Goal: Information Seeking & Learning: Learn about a topic

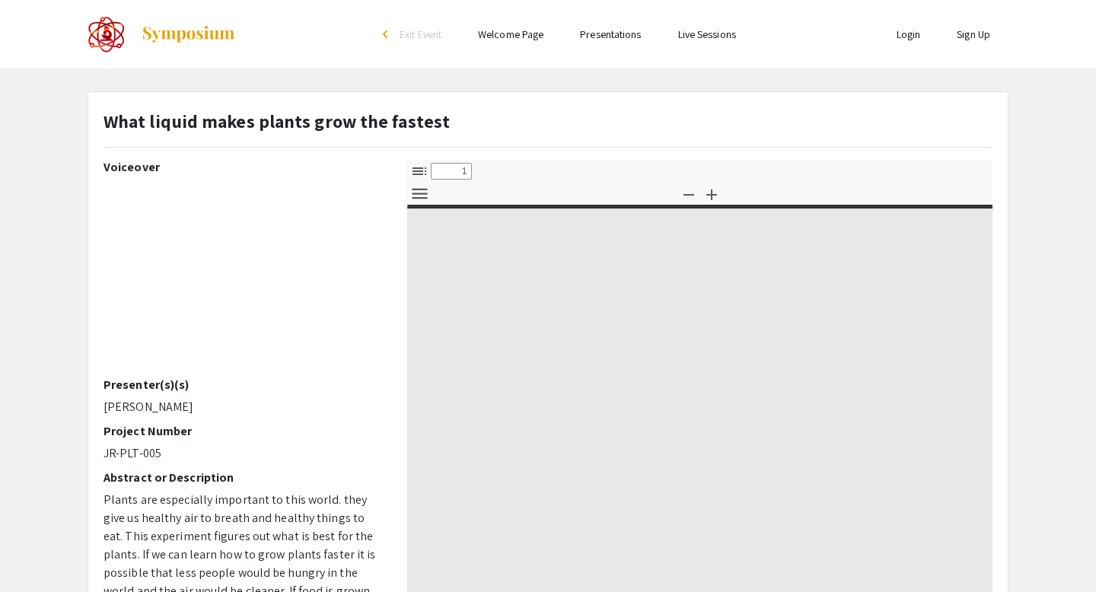
select select "custom"
type input "0"
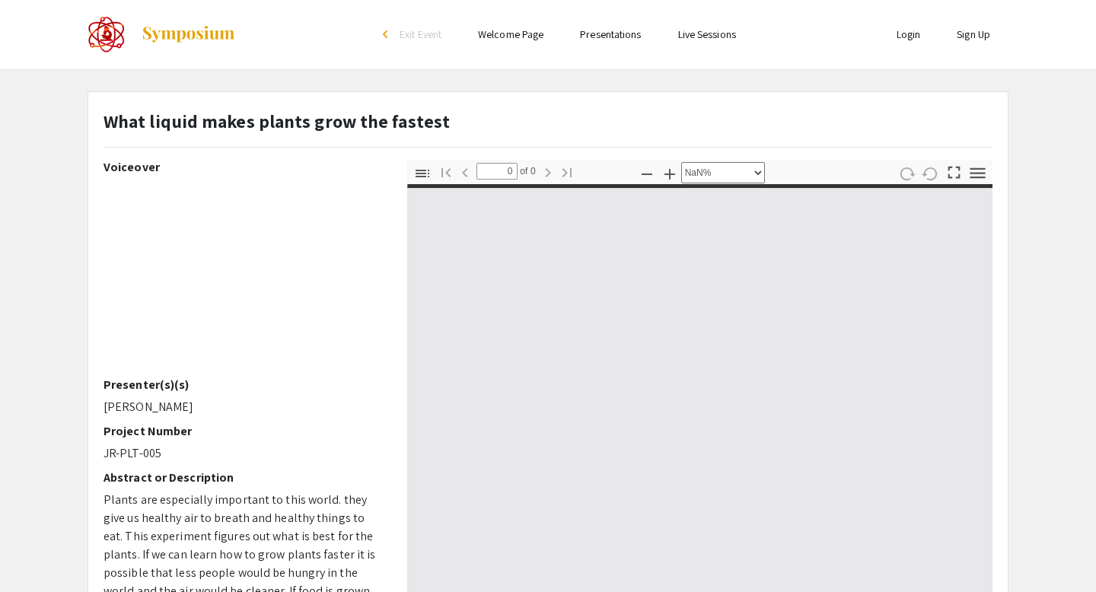
select select "auto"
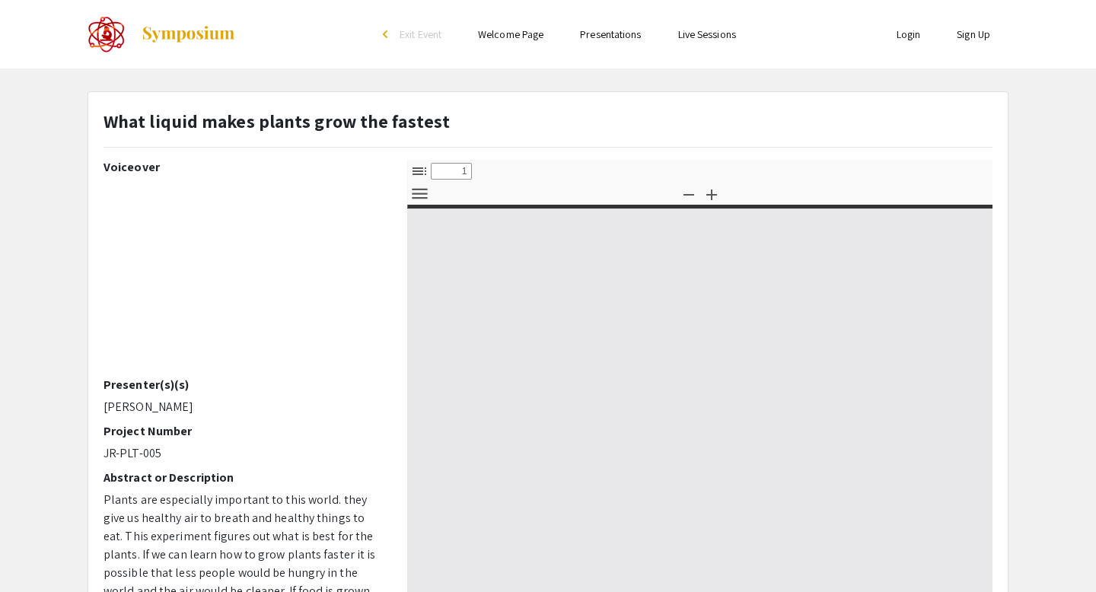
select select "custom"
type input "0"
select select "custom"
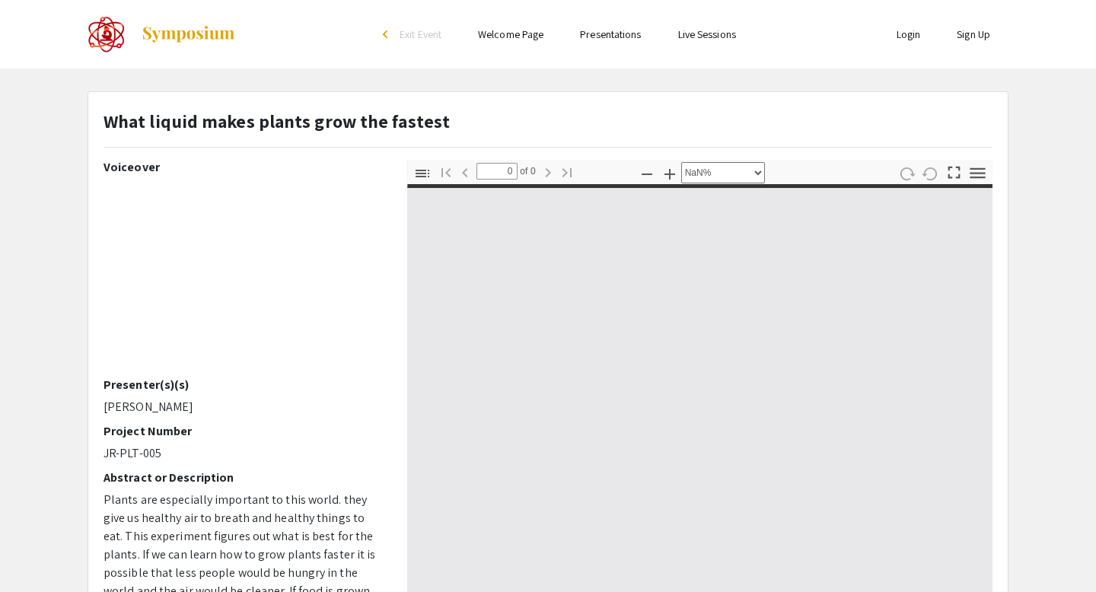
type input "1"
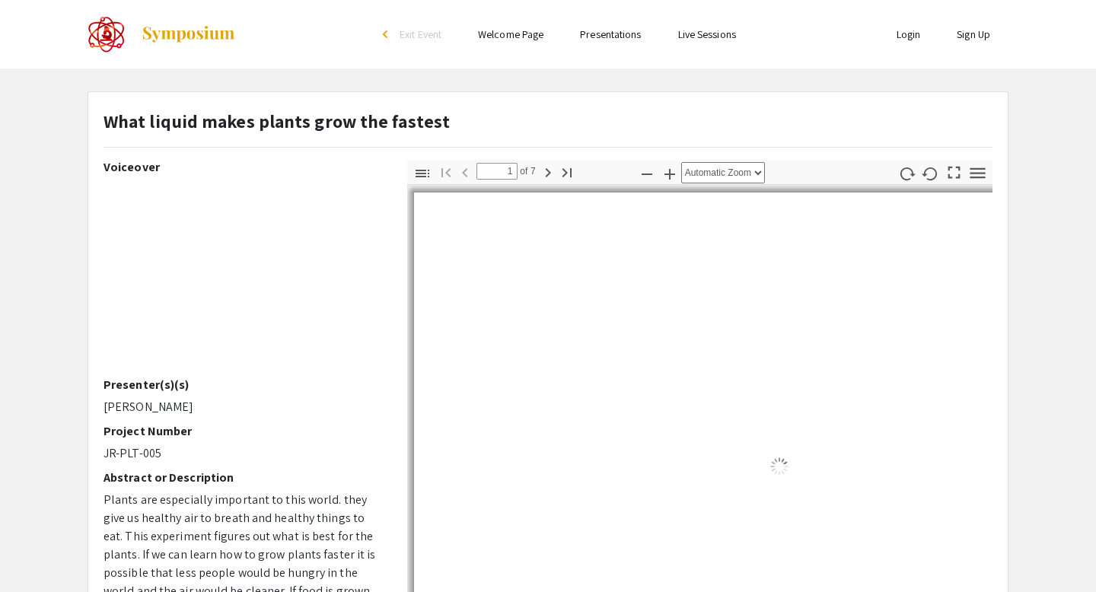
select select "auto"
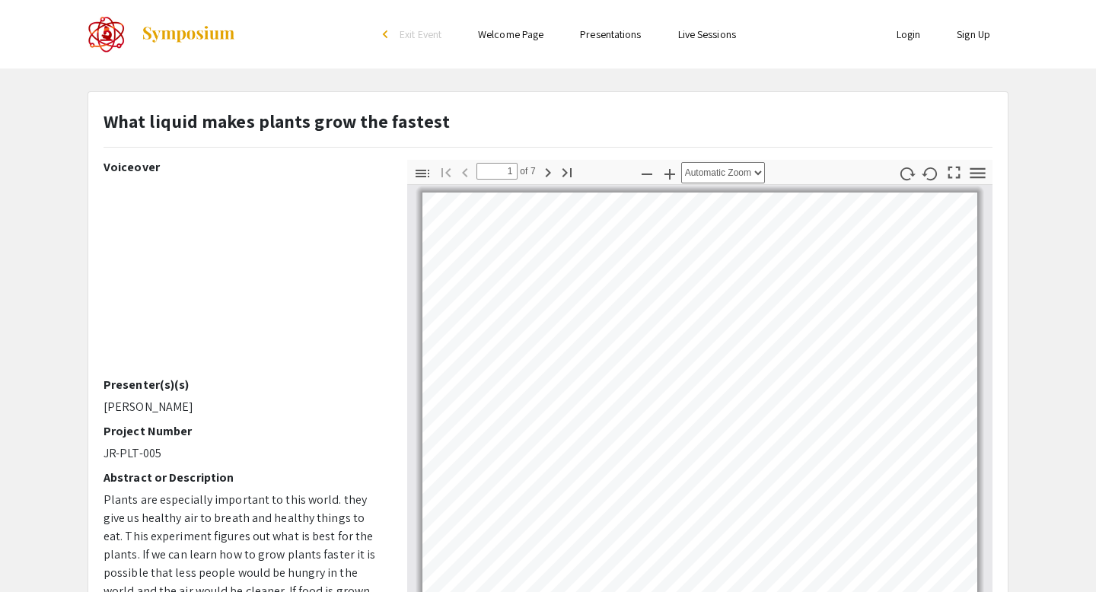
scroll to position [2, 0]
